Goal: Communication & Community: Answer question/provide support

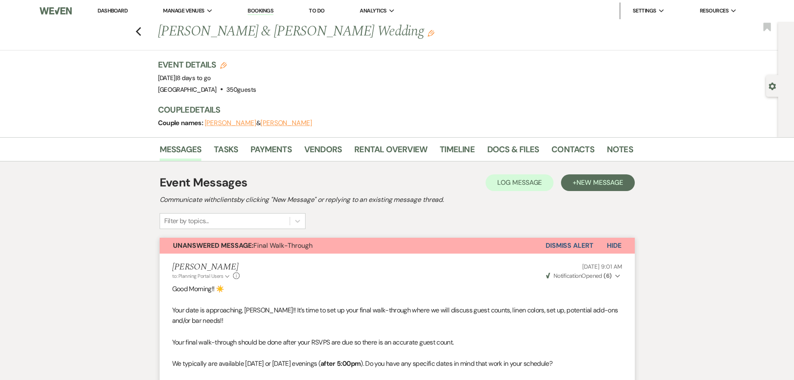
click at [121, 11] on link "Dashboard" at bounding box center [113, 10] width 30 height 7
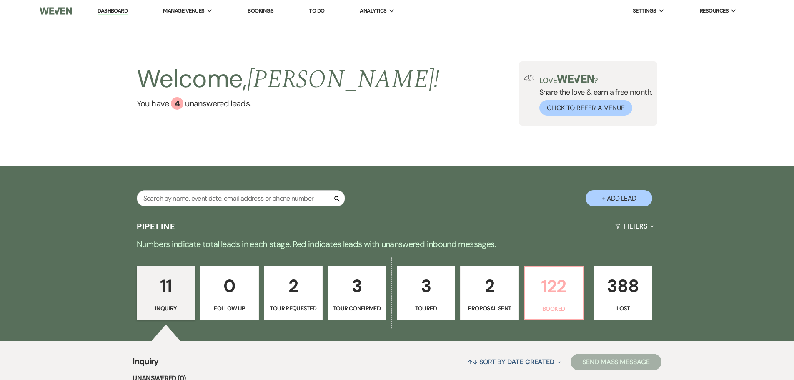
click at [551, 293] on p "122" at bounding box center [554, 286] width 48 height 28
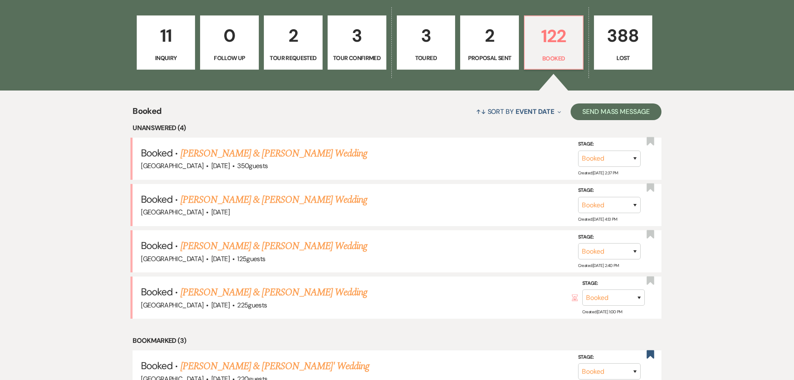
click at [486, 52] on link "2 Proposal Sent" at bounding box center [489, 42] width 59 height 54
select select "6"
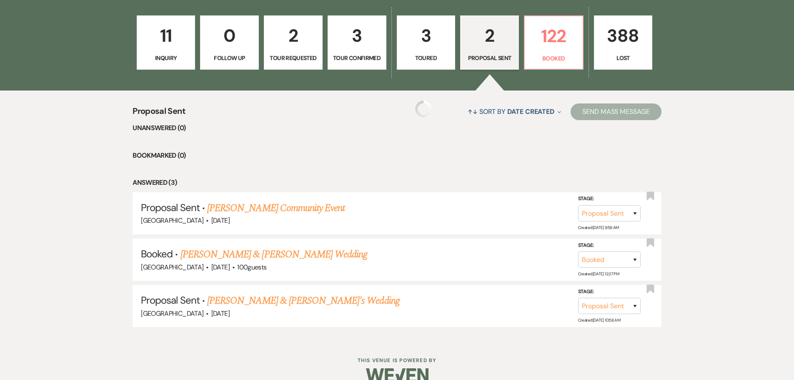
scroll to position [219, 0]
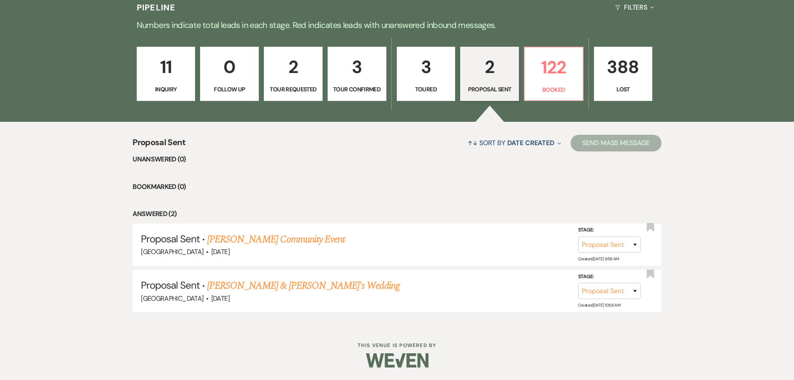
click at [428, 85] on p "Toured" at bounding box center [426, 89] width 48 height 9
select select "5"
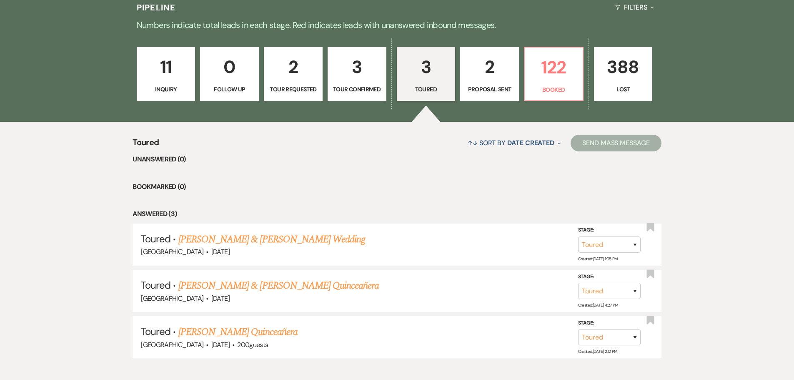
click at [364, 74] on p "3" at bounding box center [357, 67] width 48 height 28
select select "4"
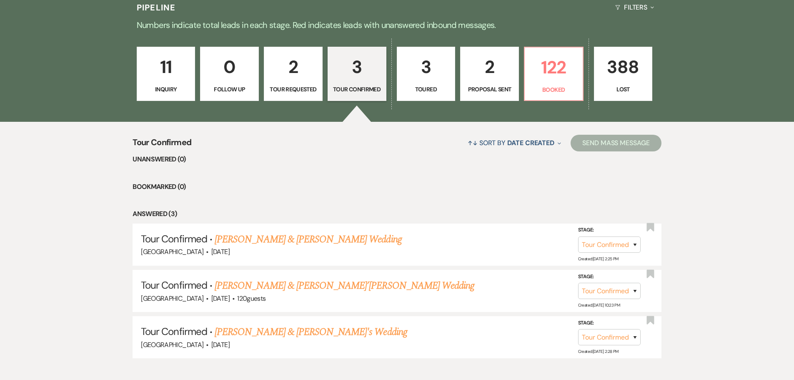
click at [296, 72] on p "2" at bounding box center [293, 67] width 48 height 28
select select "2"
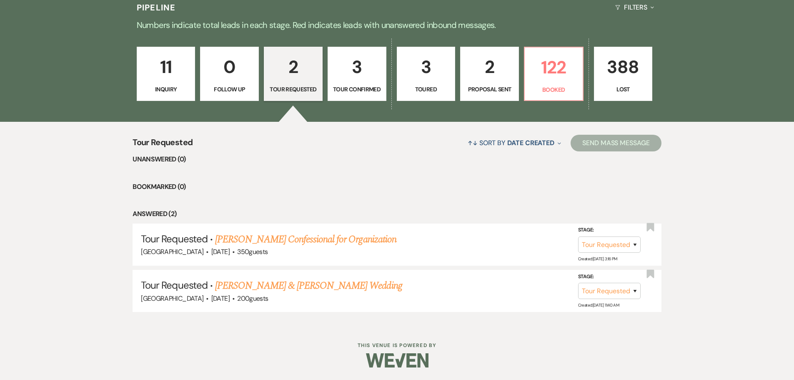
click at [253, 66] on p "0" at bounding box center [229, 67] width 48 height 28
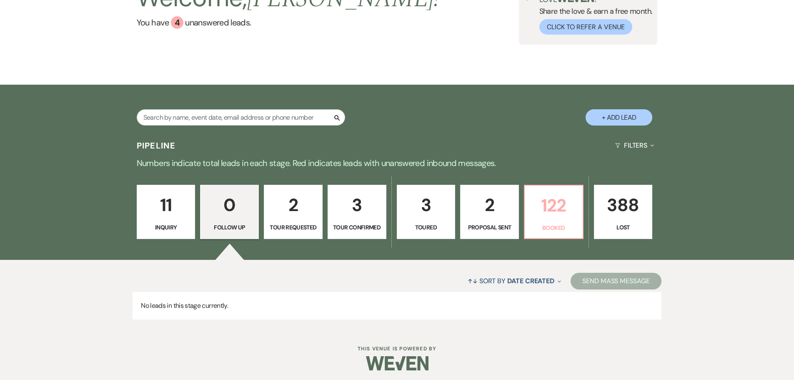
click at [560, 217] on p "122" at bounding box center [554, 205] width 48 height 28
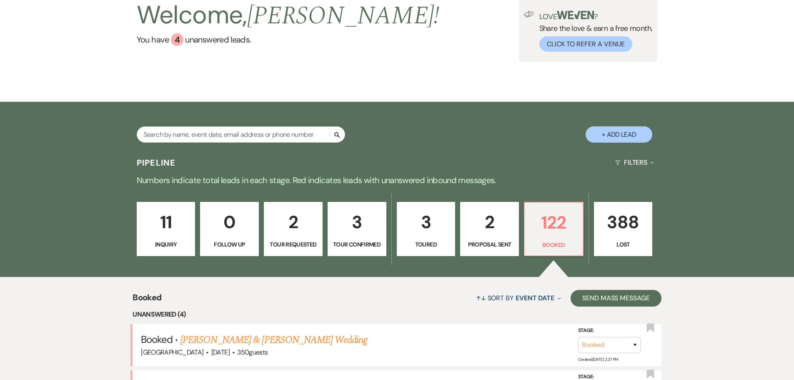
scroll to position [248, 0]
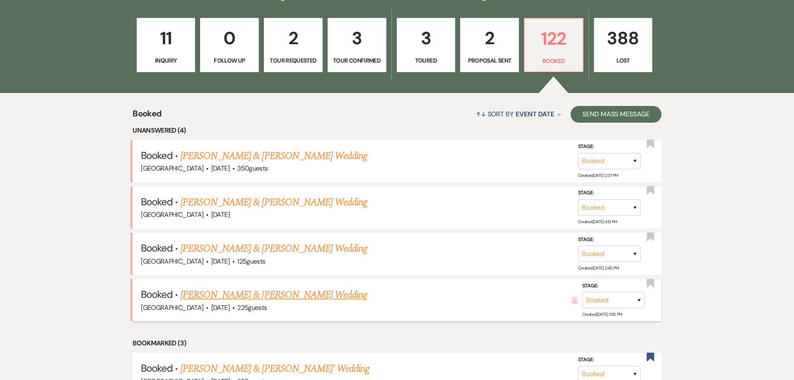
click at [297, 295] on link "[PERSON_NAME] & [PERSON_NAME] Wedding" at bounding box center [273, 294] width 187 height 15
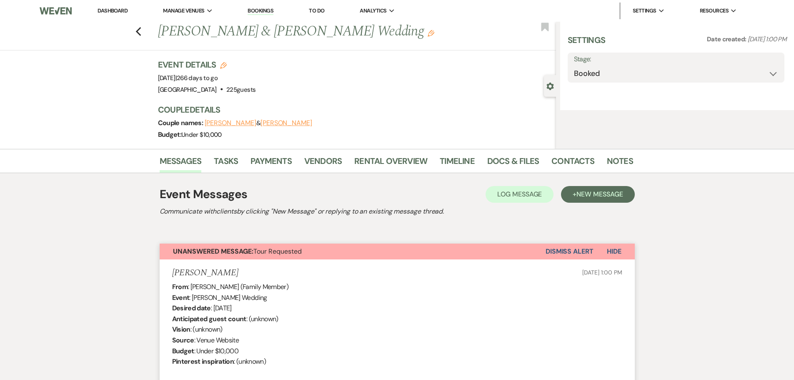
select select "5"
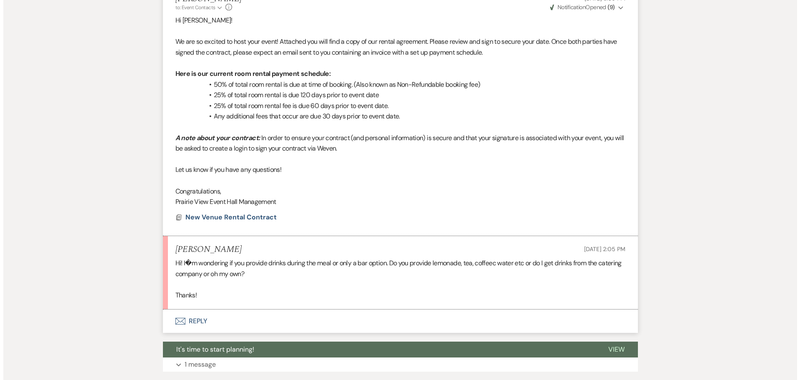
scroll to position [2648, 0]
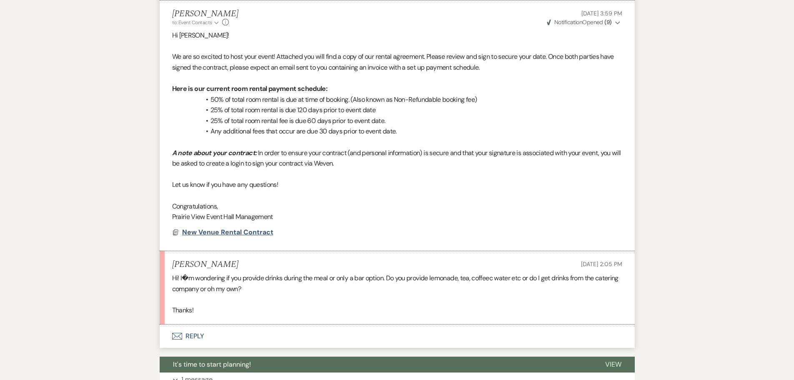
click at [222, 236] on span "New Venue Rental Contract" at bounding box center [227, 232] width 91 height 9
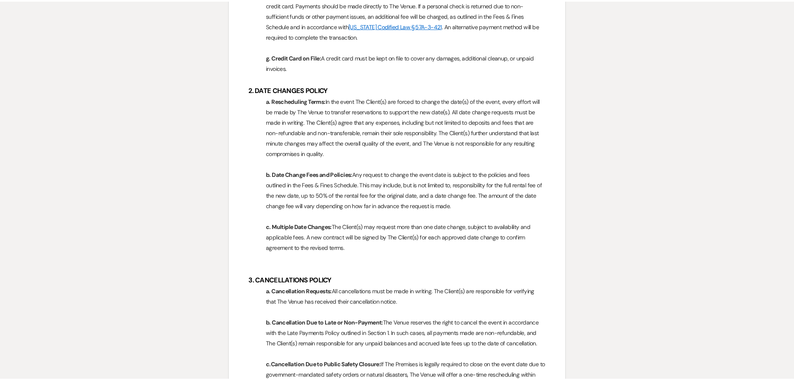
scroll to position [0, 0]
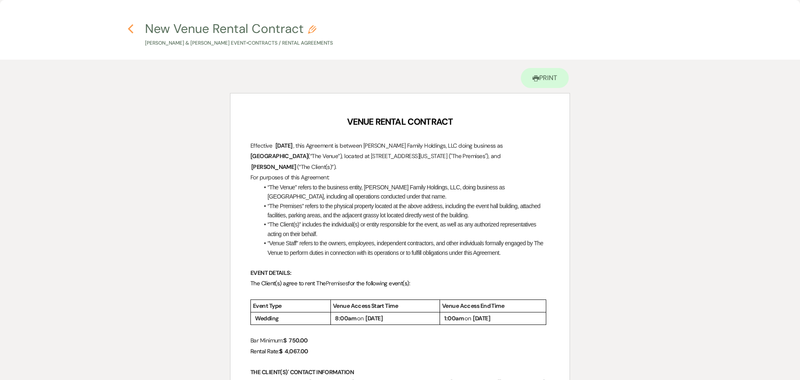
click at [128, 29] on use "button" at bounding box center [130, 28] width 5 height 9
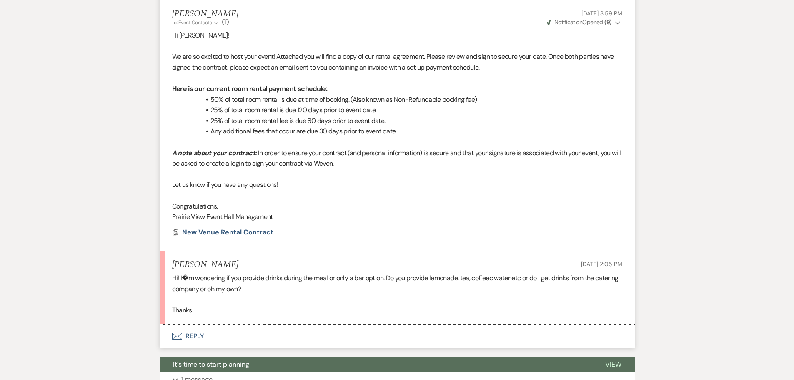
click at [194, 348] on button "Envelope Reply" at bounding box center [397, 335] width 475 height 23
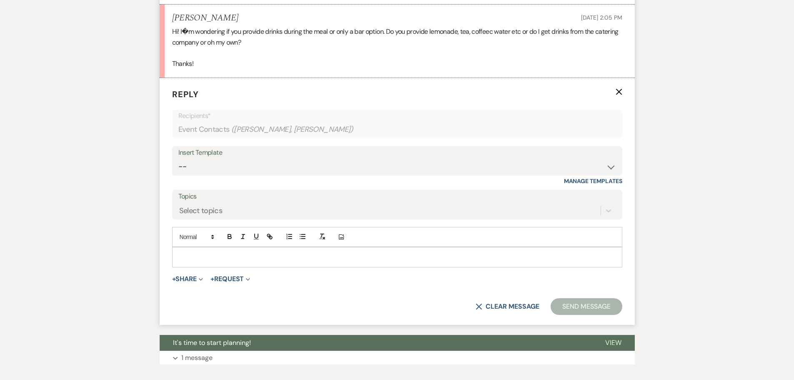
scroll to position [2853, 0]
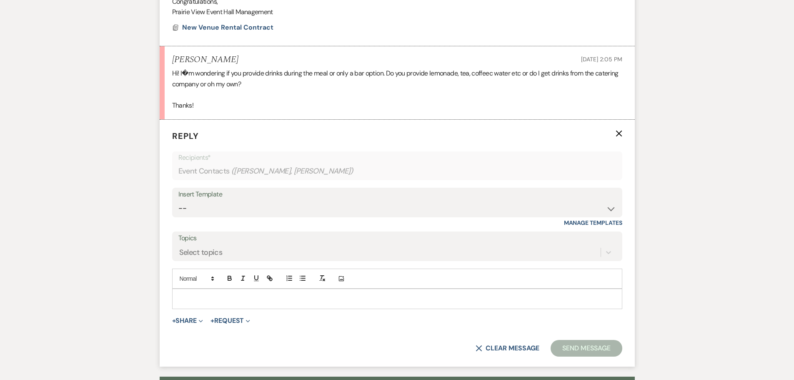
click at [218, 303] on p at bounding box center [397, 298] width 437 height 9
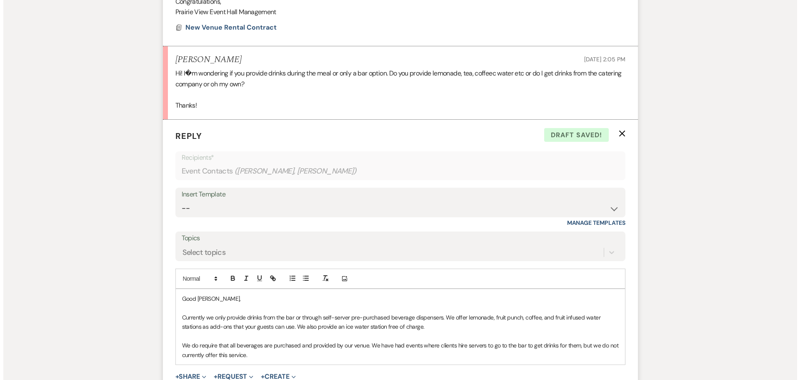
scroll to position [2894, 0]
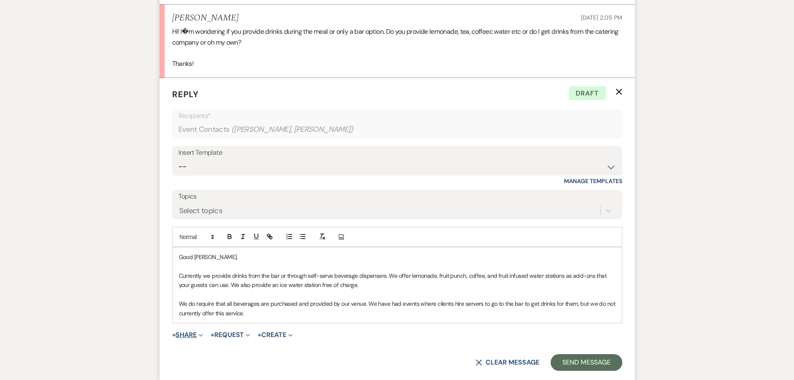
click at [195, 338] on button "+ Share Expand" at bounding box center [187, 334] width 31 height 7
click at [195, 355] on span "Doc Upload Documents" at bounding box center [206, 351] width 48 height 9
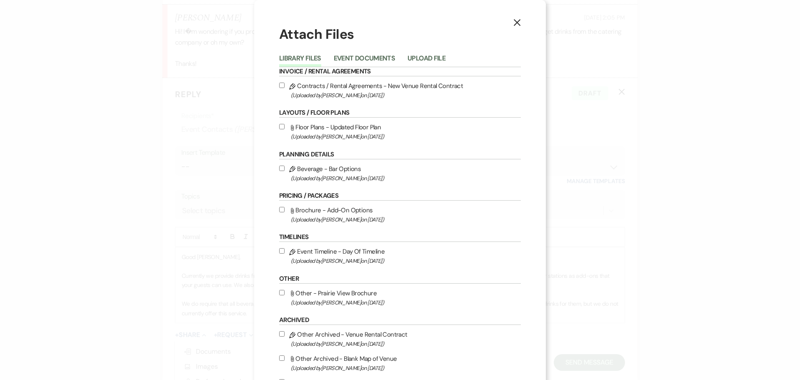
click at [279, 209] on input "Attach File Brochure - Add-On Options (Uploaded by [PERSON_NAME] on [DATE] )" at bounding box center [281, 209] width 5 height 5
checkbox input "true"
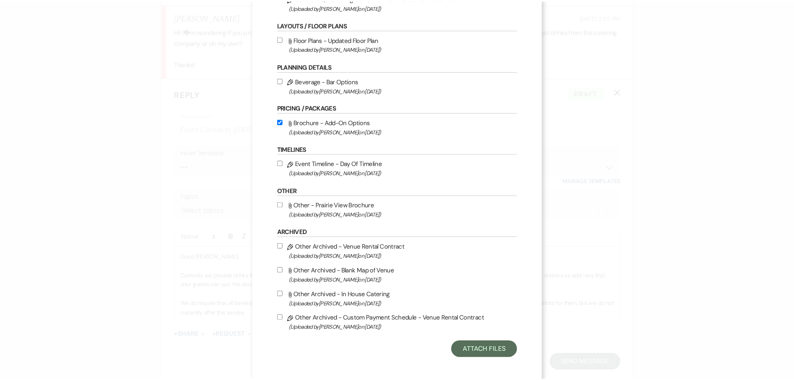
scroll to position [91, 0]
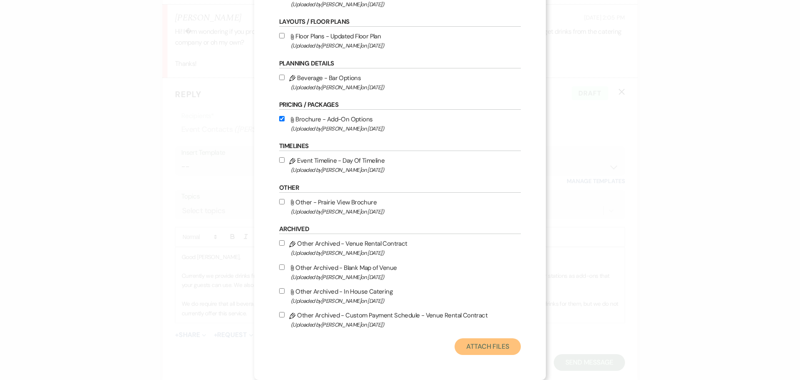
click at [483, 344] on button "Attach Files" at bounding box center [488, 346] width 66 height 17
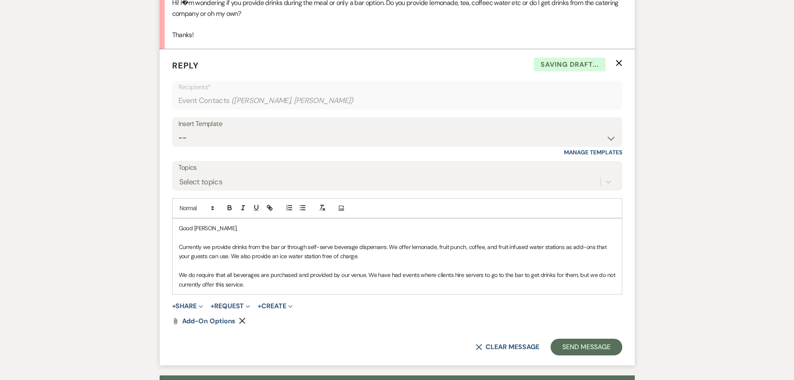
scroll to position [2936, 0]
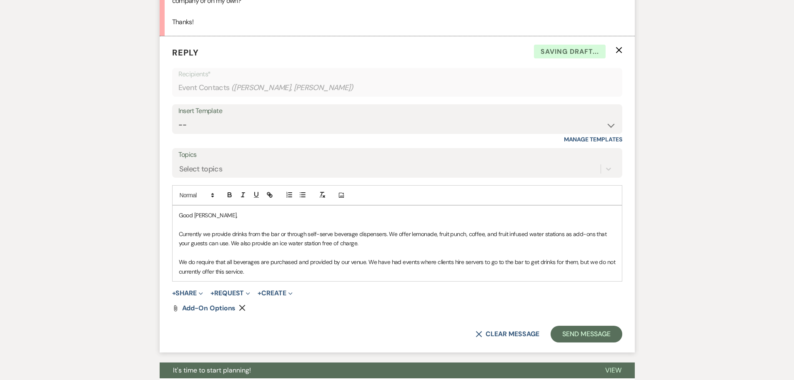
click at [373, 248] on p "Currently we provide drinks from the bar or through self-serve beverage dispens…" at bounding box center [397, 238] width 437 height 19
click at [363, 270] on p "We do require that all beverages are purchased and provided by our venue. We ha…" at bounding box center [397, 266] width 437 height 19
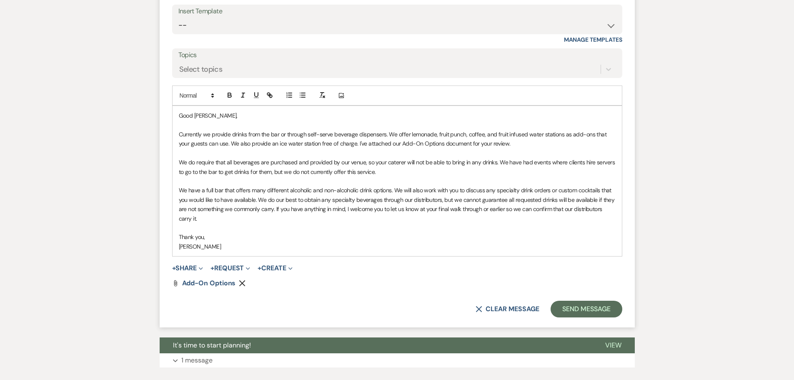
scroll to position [3016, 0]
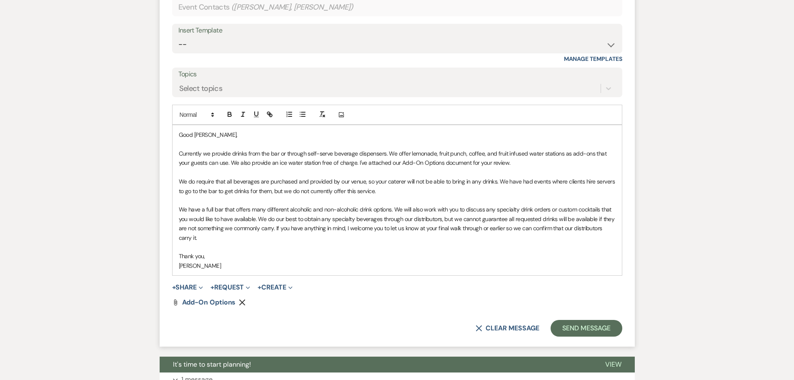
click at [196, 161] on p "Currently we provide drinks from the bar or through self-serve beverage dispens…" at bounding box center [397, 158] width 437 height 19
click at [216, 316] on form "Reply X Draft Recipients* Event Contacts ( [PERSON_NAME], [PERSON_NAME] ) Inser…" at bounding box center [397, 151] width 475 height 390
click at [213, 306] on span "Add-On Options" at bounding box center [209, 302] width 54 height 9
click at [583, 336] on button "Send Message" at bounding box center [586, 328] width 71 height 17
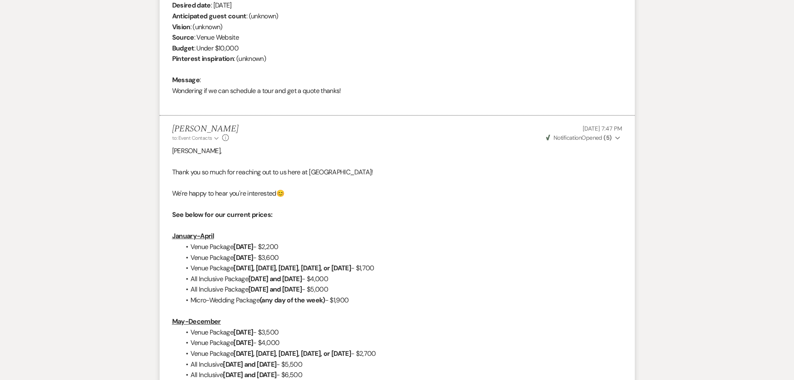
scroll to position [0, 0]
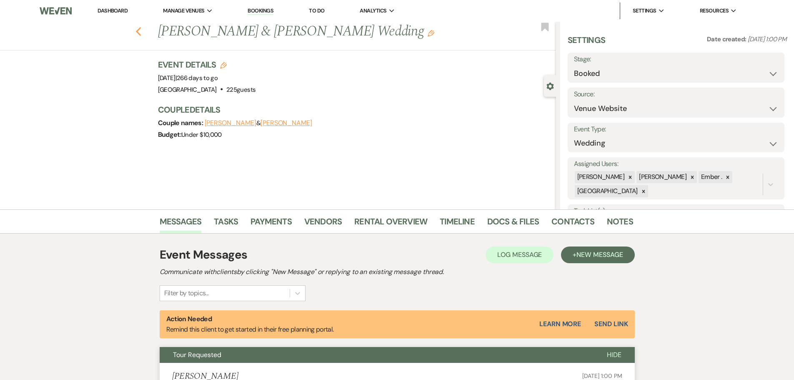
click at [140, 34] on icon "Previous" at bounding box center [138, 32] width 6 height 10
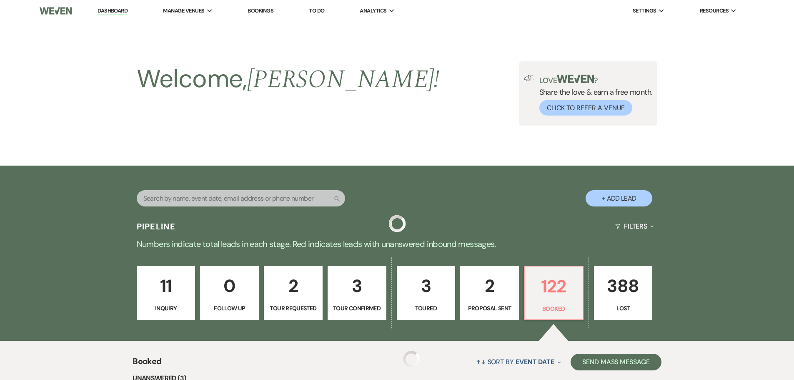
scroll to position [248, 0]
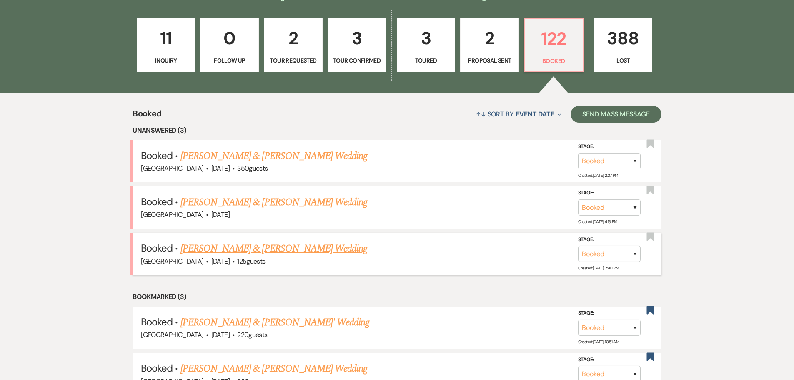
click at [269, 249] on link "[PERSON_NAME] & [PERSON_NAME] Wedding" at bounding box center [273, 248] width 187 height 15
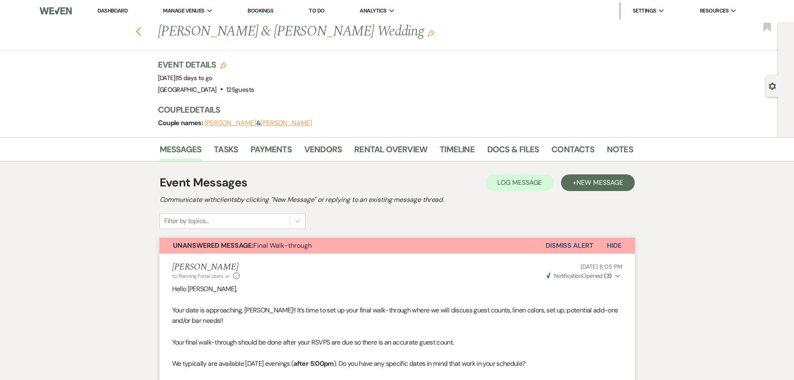
click at [142, 33] on icon "Previous" at bounding box center [138, 32] width 6 height 10
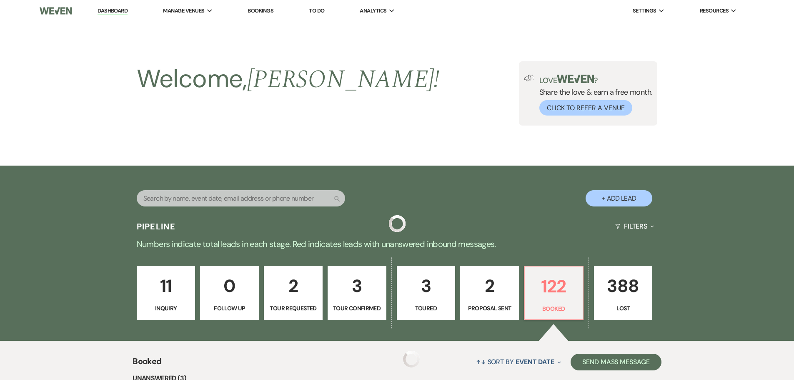
scroll to position [248, 0]
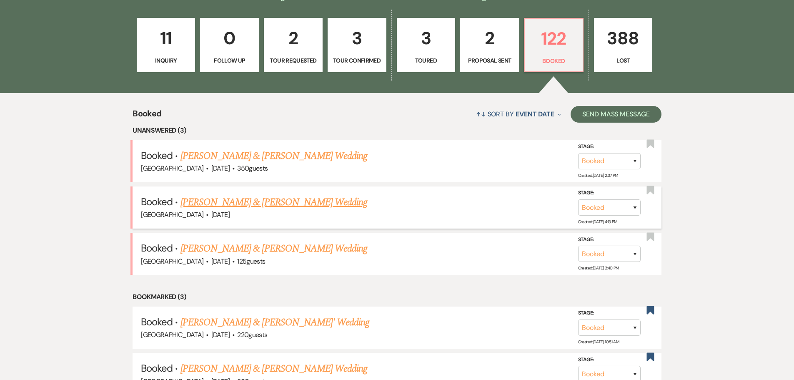
click at [288, 199] on link "[PERSON_NAME] & [PERSON_NAME] Wedding" at bounding box center [273, 202] width 187 height 15
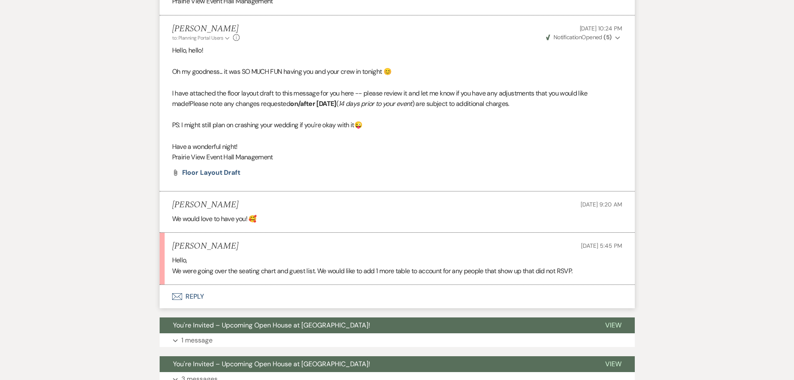
scroll to position [960, 0]
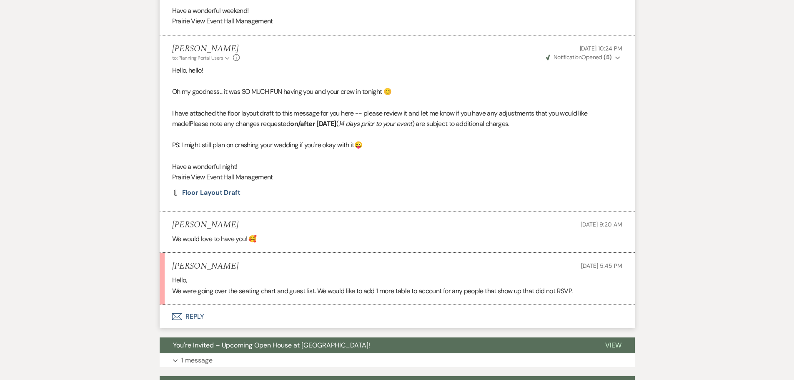
click at [200, 315] on button "Envelope Reply" at bounding box center [397, 316] width 475 height 23
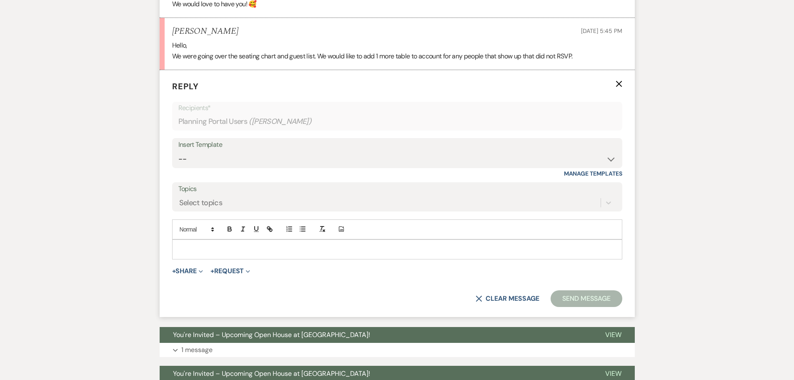
scroll to position [1199, 0]
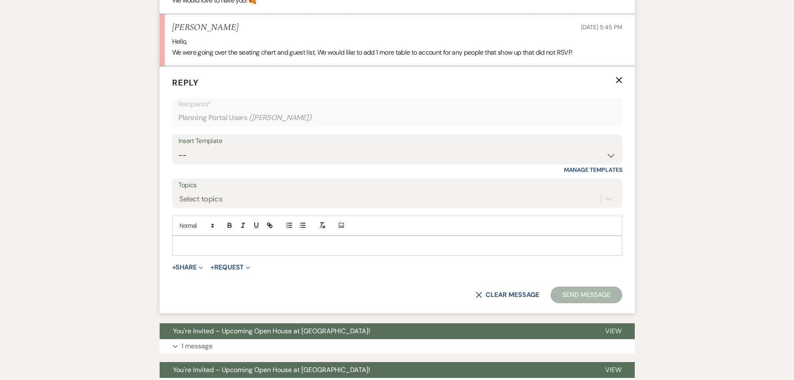
click at [233, 247] on p at bounding box center [397, 245] width 437 height 9
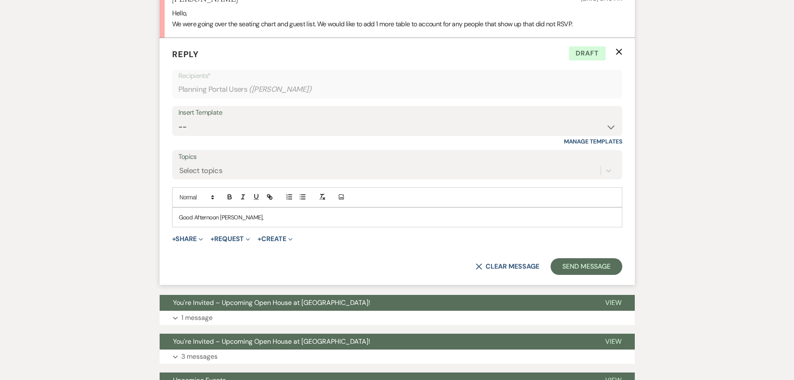
scroll to position [1471, 0]
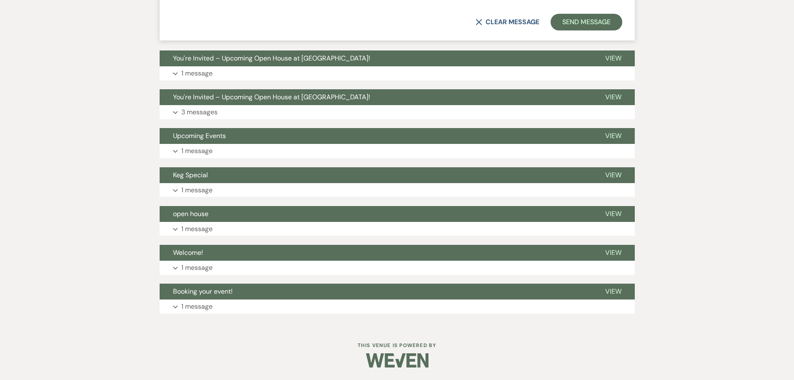
drag, startPoint x: 124, startPoint y: 324, endPoint x: 130, endPoint y: 312, distance: 14.2
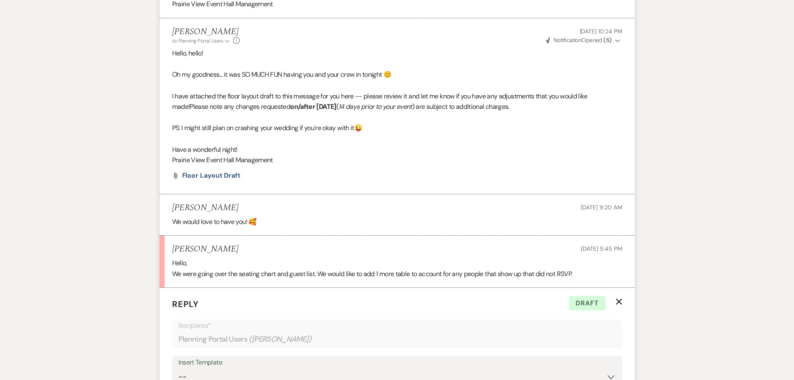
scroll to position [0, 0]
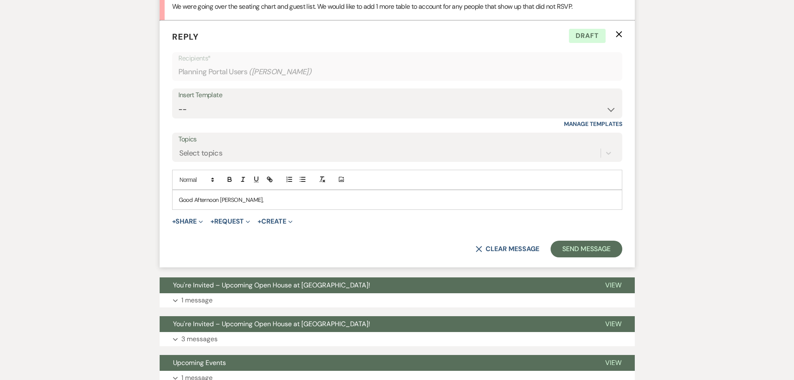
scroll to position [1221, 0]
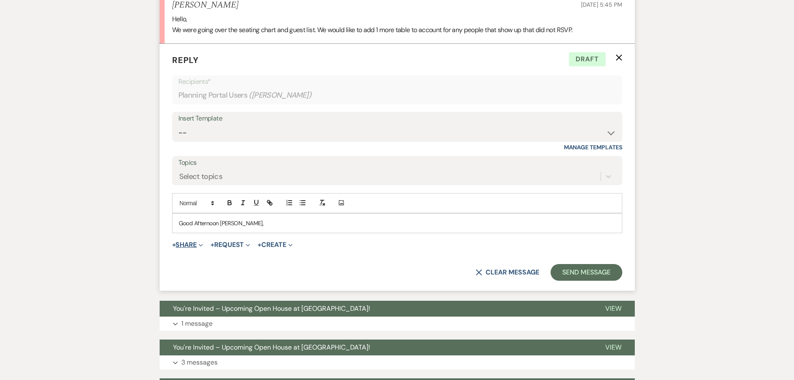
click at [192, 245] on button "+ Share Expand" at bounding box center [187, 244] width 31 height 7
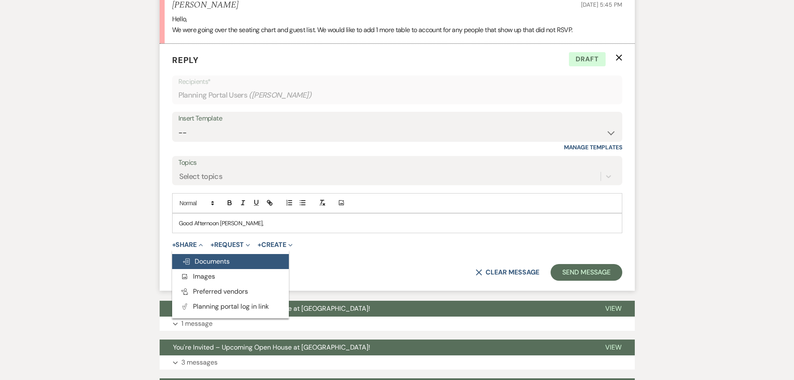
click at [199, 260] on span "Doc Upload Documents" at bounding box center [206, 261] width 48 height 9
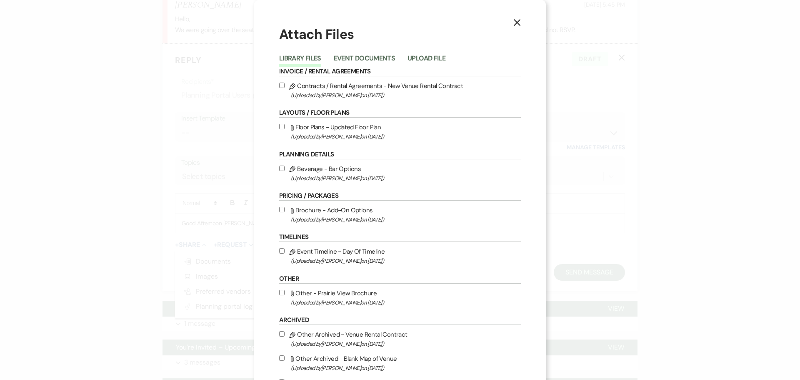
click at [137, 252] on div "X Attach Files Library Files Event Documents Upload File Invoice / Rental Agree…" at bounding box center [400, 190] width 800 height 380
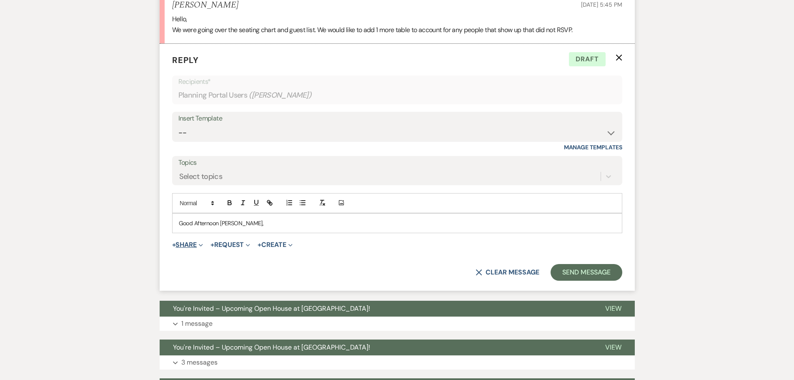
click at [198, 245] on button "+ Share Expand" at bounding box center [187, 244] width 31 height 7
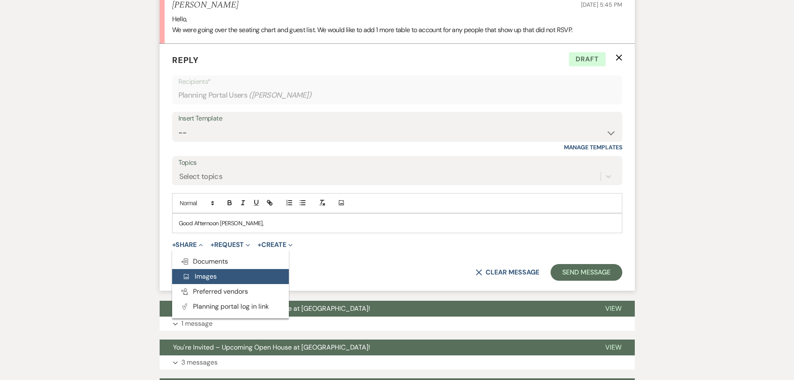
click at [196, 277] on span "Add Photo Images" at bounding box center [199, 276] width 35 height 9
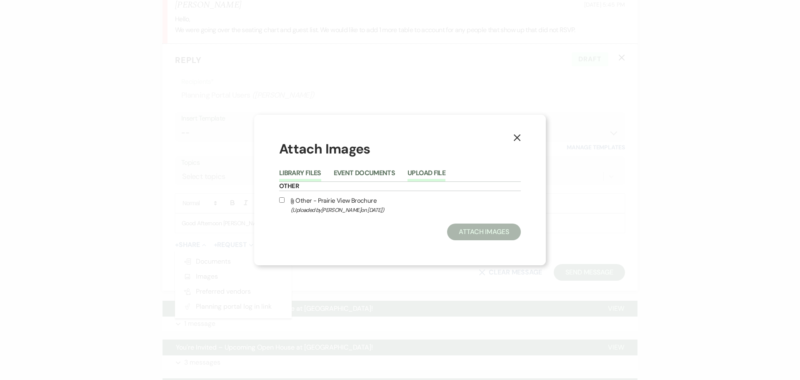
click at [418, 173] on button "Upload File" at bounding box center [427, 176] width 38 height 12
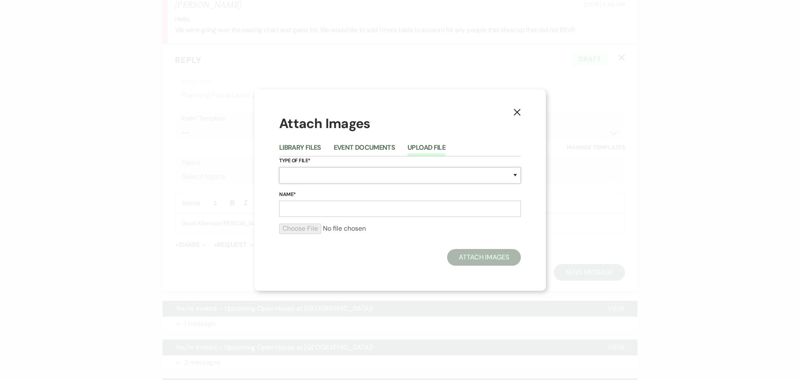
click at [330, 169] on select "Special Event Insurance Vendor Certificate of Insurance Contracts / Rental Agre…" at bounding box center [400, 175] width 242 height 16
select select "25"
click at [279, 167] on select "Special Event Insurance Vendor Certificate of Insurance Contracts / Rental Agre…" at bounding box center [400, 175] width 242 height 16
click at [347, 218] on form "Type of File* Special Event Insurance Vendor Certificate of Insurance Contracts…" at bounding box center [400, 198] width 242 height 84
click at [346, 213] on input "Name*" at bounding box center [400, 208] width 242 height 16
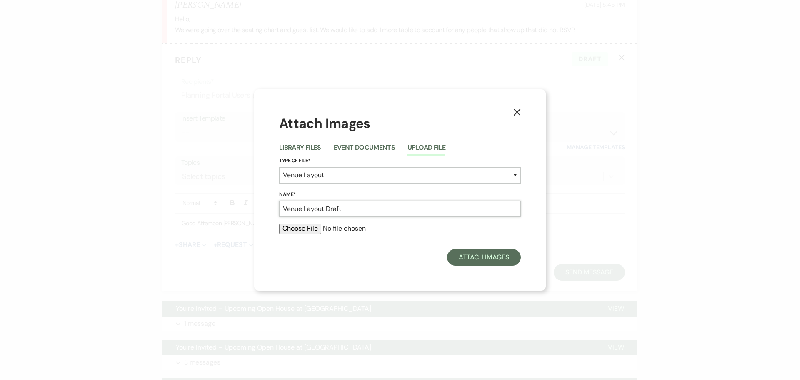
type input "Venue Layout Draft"
click at [305, 235] on div at bounding box center [400, 231] width 242 height 17
click at [304, 232] on input "file" at bounding box center [400, 228] width 242 height 10
type input "C:\fakepath\Venue Layout - [PERSON_NAME] & [PERSON_NAME] - [DATE].png"
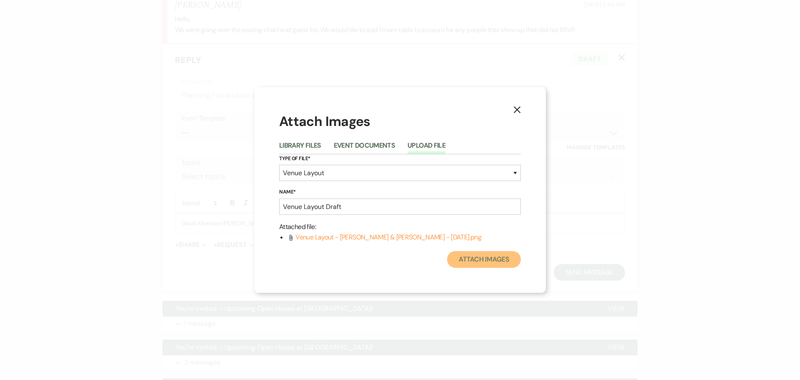
click at [476, 261] on button "Attach Images" at bounding box center [484, 259] width 74 height 17
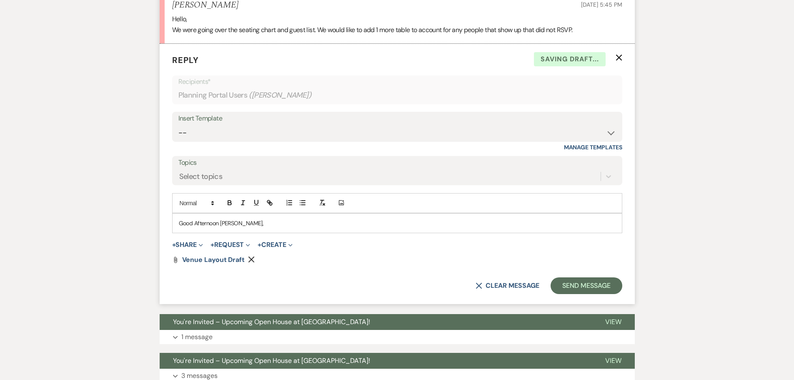
click at [252, 228] on div "Good Afternoon [PERSON_NAME]," at bounding box center [397, 222] width 449 height 19
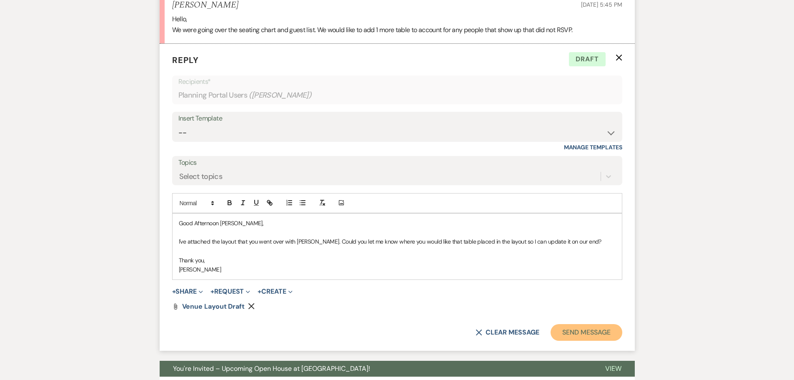
click at [591, 335] on button "Send Message" at bounding box center [586, 332] width 71 height 17
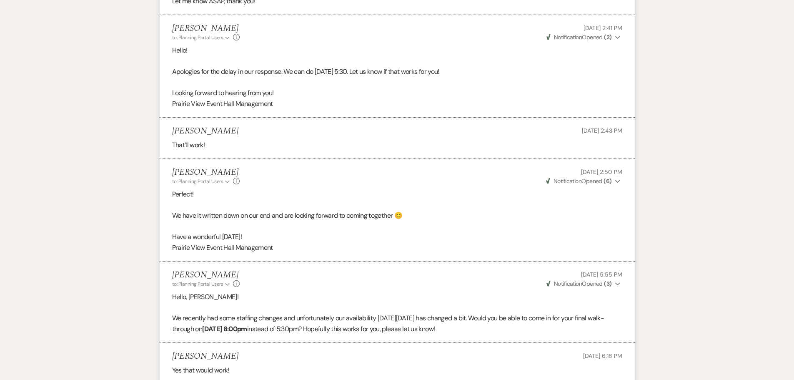
scroll to position [0, 0]
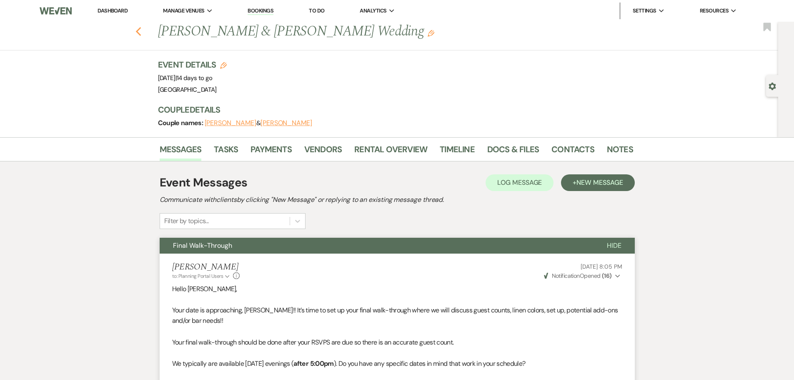
click at [141, 31] on use "button" at bounding box center [137, 31] width 5 height 9
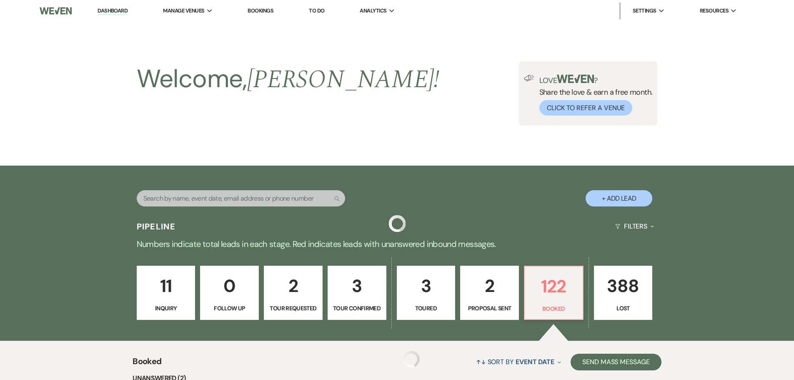
scroll to position [248, 0]
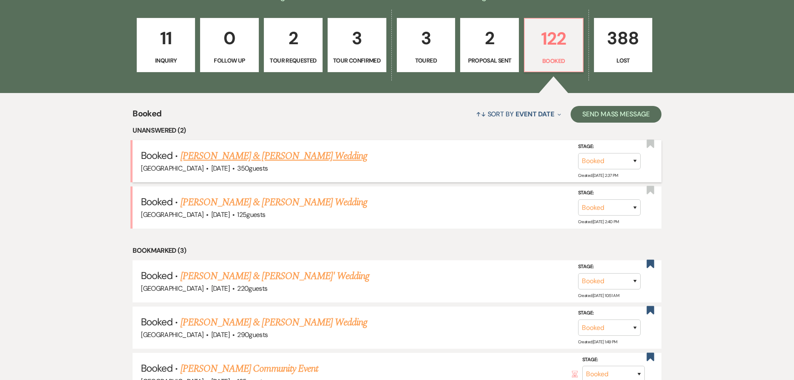
click at [285, 155] on link "[PERSON_NAME] & [PERSON_NAME] Wedding" at bounding box center [273, 155] width 187 height 15
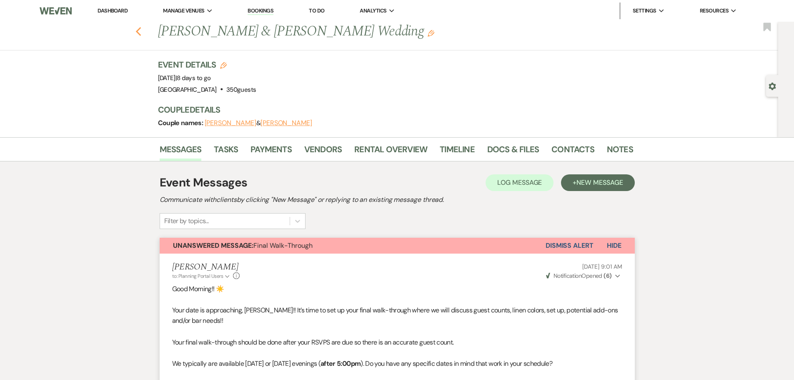
click at [142, 33] on icon "Previous" at bounding box center [138, 32] width 6 height 10
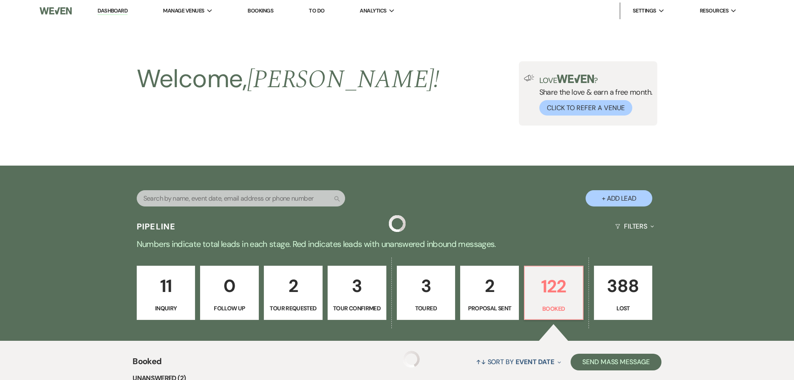
scroll to position [248, 0]
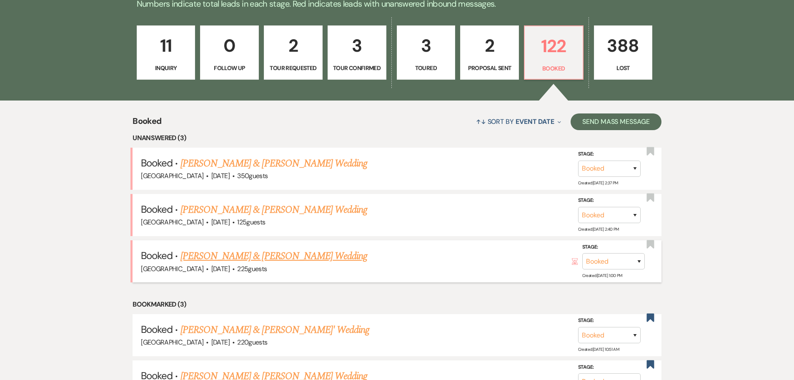
scroll to position [250, 0]
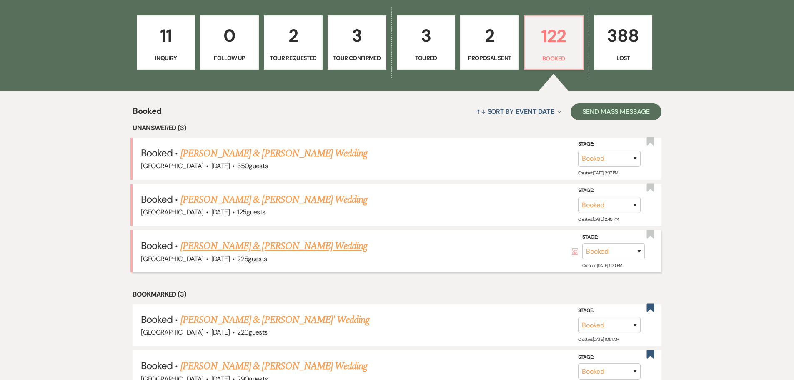
click at [303, 247] on link "[PERSON_NAME] & [PERSON_NAME] Wedding" at bounding box center [273, 245] width 187 height 15
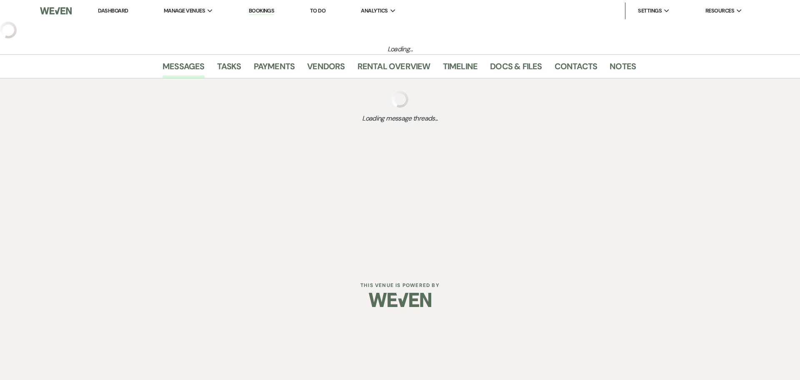
select select "5"
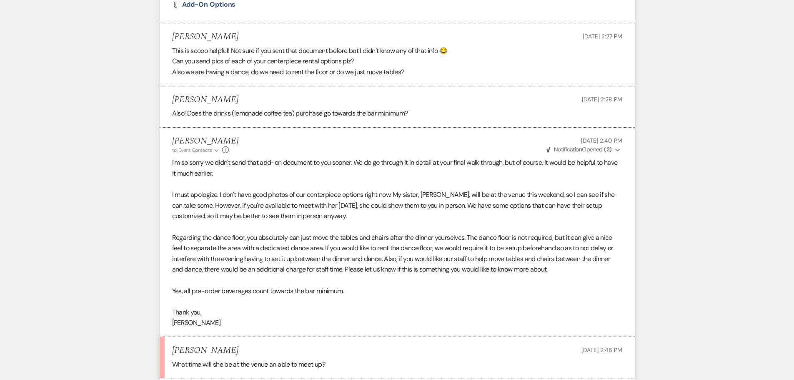
scroll to position [3305, 0]
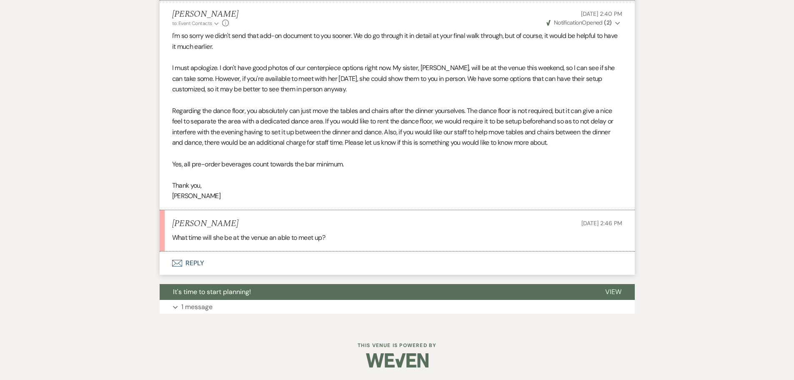
click at [190, 265] on button "Envelope Reply" at bounding box center [397, 262] width 475 height 23
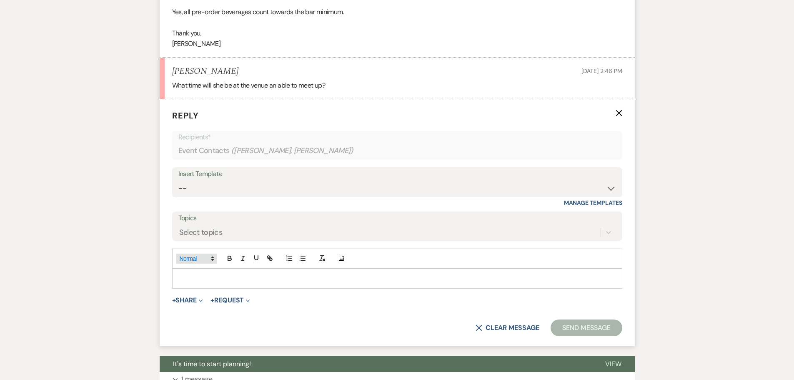
scroll to position [3452, 0]
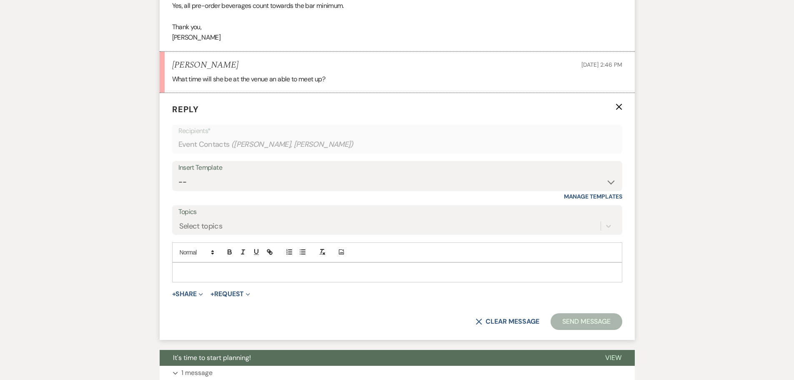
click at [220, 277] on p at bounding box center [397, 272] width 437 height 9
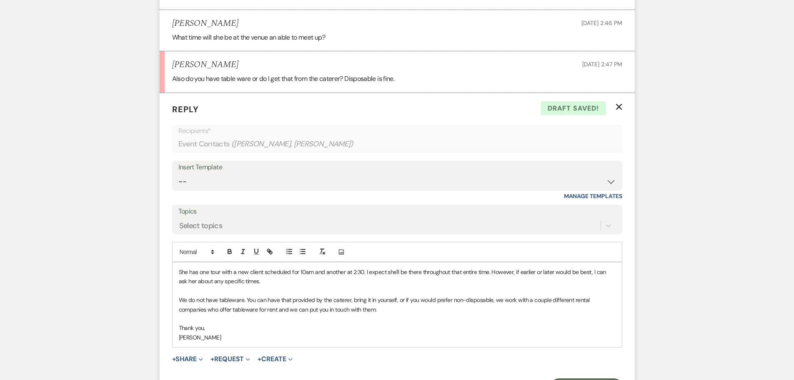
scroll to position [3536, 0]
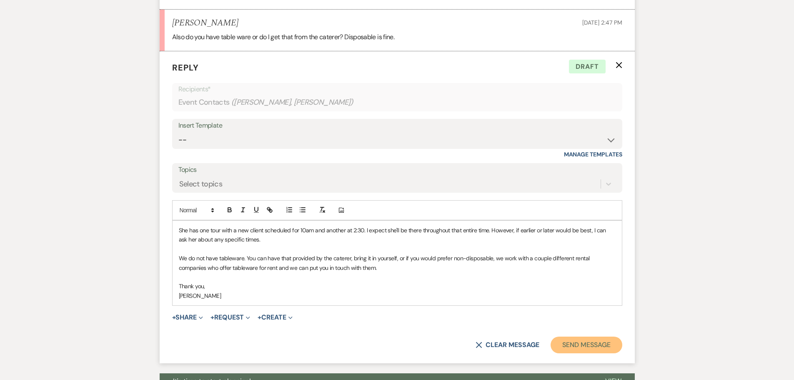
click at [598, 353] on button "Send Message" at bounding box center [586, 344] width 71 height 17
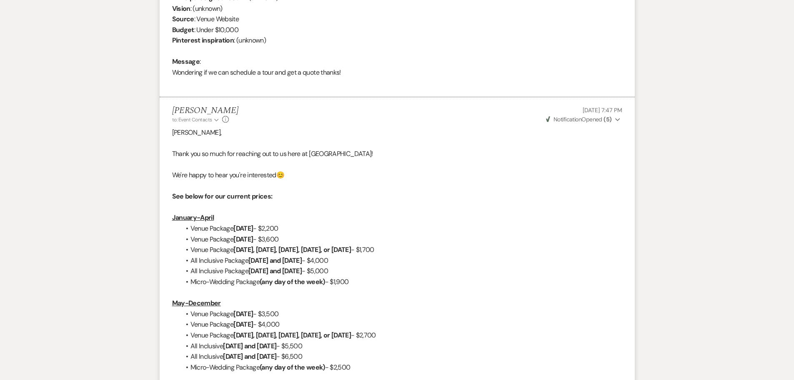
scroll to position [0, 0]
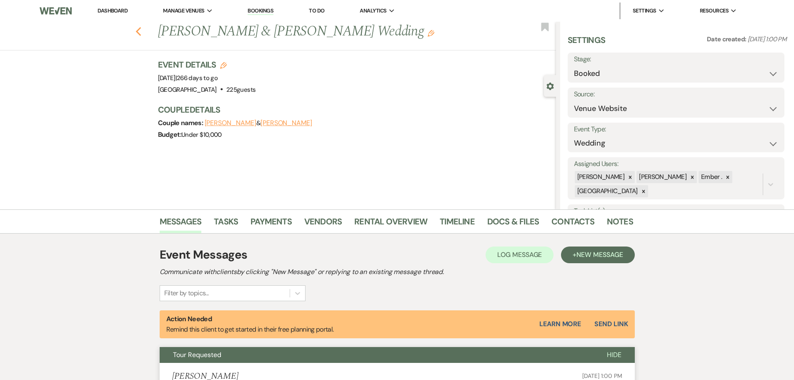
click at [139, 30] on icon "Previous" at bounding box center [138, 32] width 6 height 10
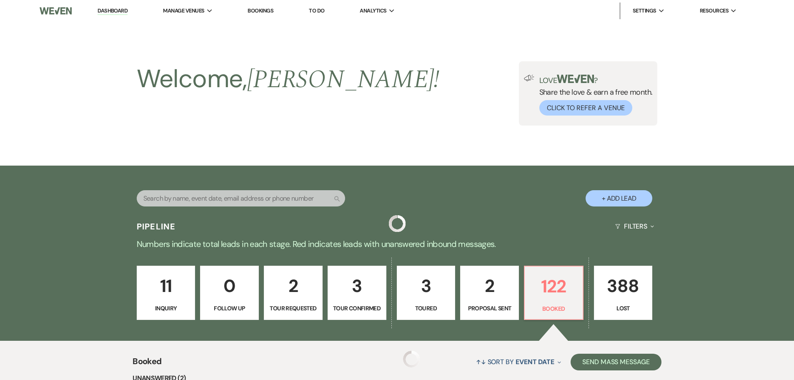
scroll to position [250, 0]
